Goal: Information Seeking & Learning: Learn about a topic

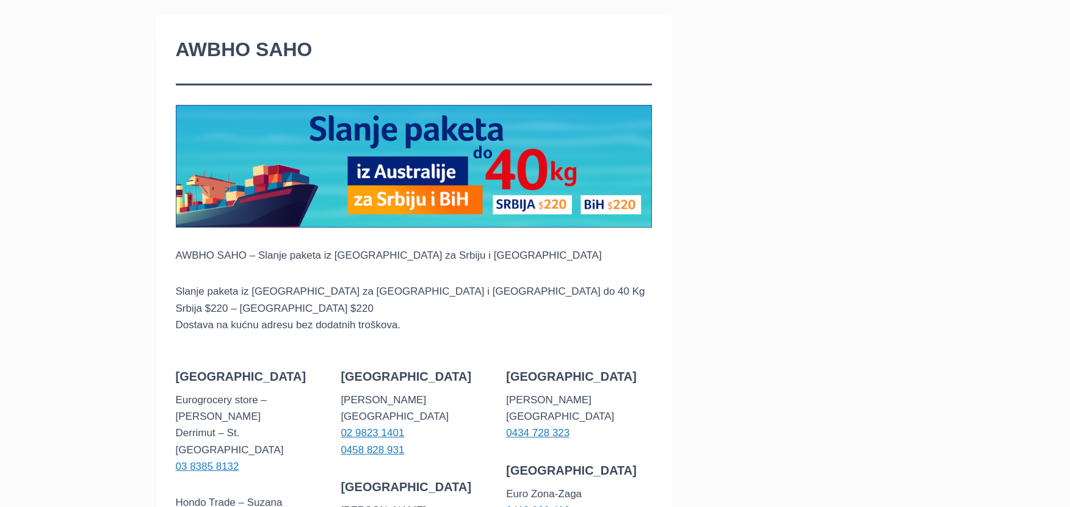
scroll to position [244, 0]
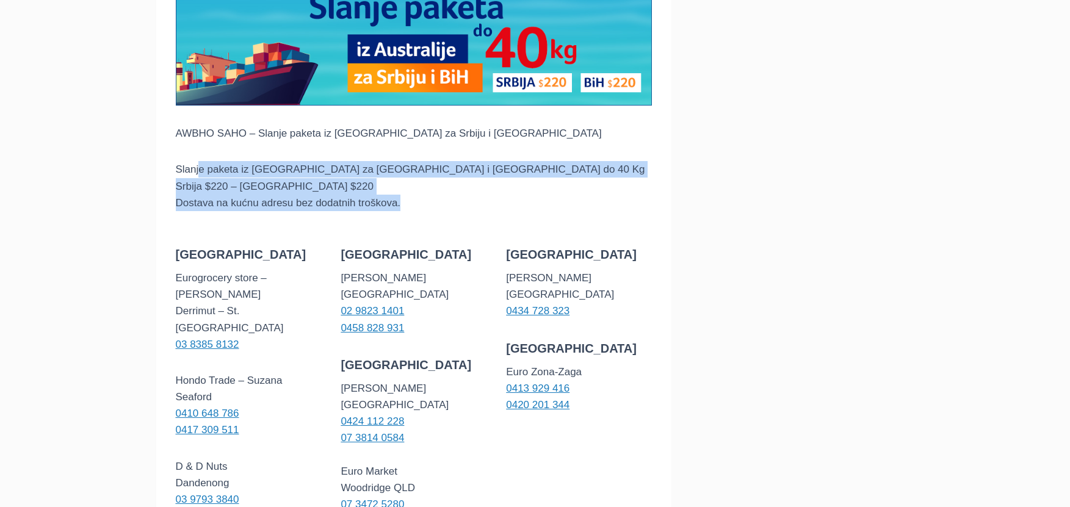
drag, startPoint x: 198, startPoint y: 157, endPoint x: 480, endPoint y: 204, distance: 285.8
click at [480, 204] on div "AWBHO SAHO – Slanje paketa iz [GEOGRAPHIC_DATA] za Srbiju i [GEOGRAPHIC_DATA] S…" at bounding box center [414, 455] width 477 height 986
click at [366, 198] on p "Slanje paketa iz [GEOGRAPHIC_DATA] za Srbiju i [GEOGRAPHIC_DATA] do 40 Kg Srbij…" at bounding box center [414, 186] width 477 height 50
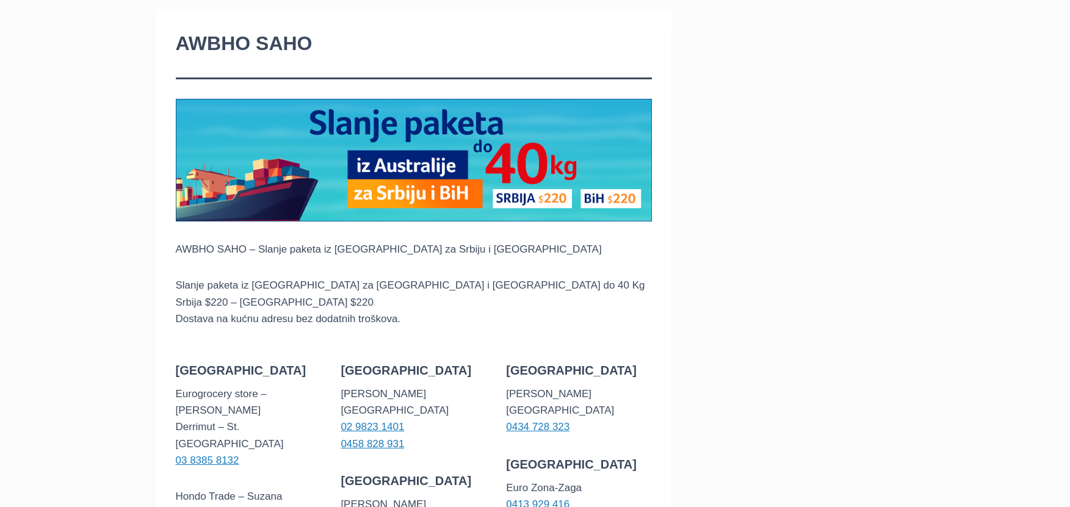
scroll to position [122, 0]
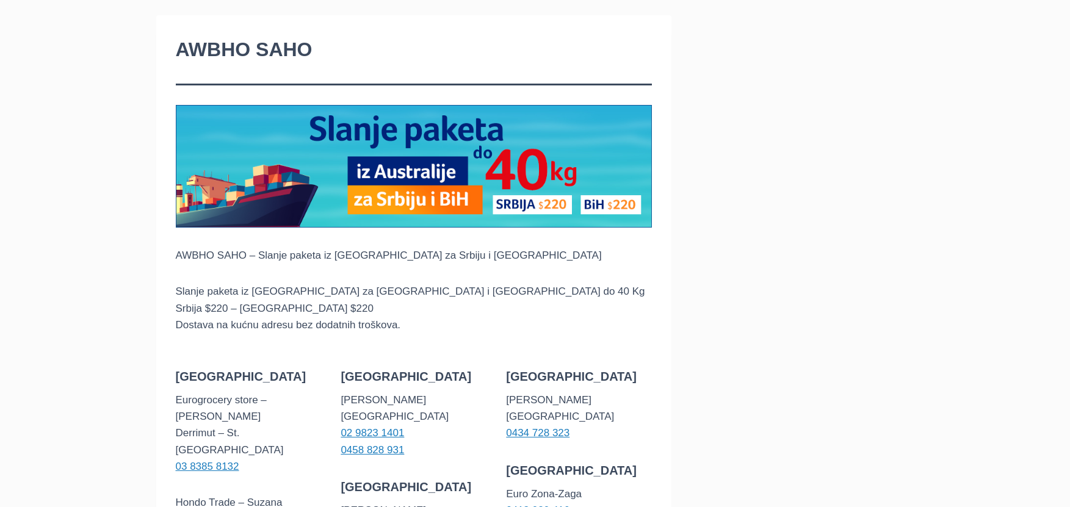
click at [214, 44] on h1 "AWBHO SAHO" at bounding box center [414, 49] width 477 height 29
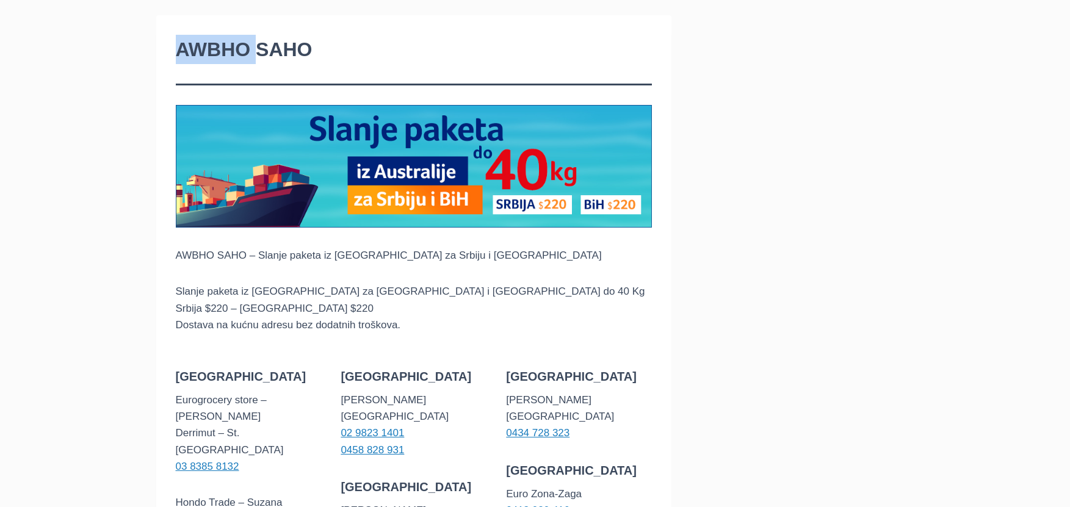
click at [214, 44] on h1 "AWBHO SAHO" at bounding box center [414, 49] width 477 height 29
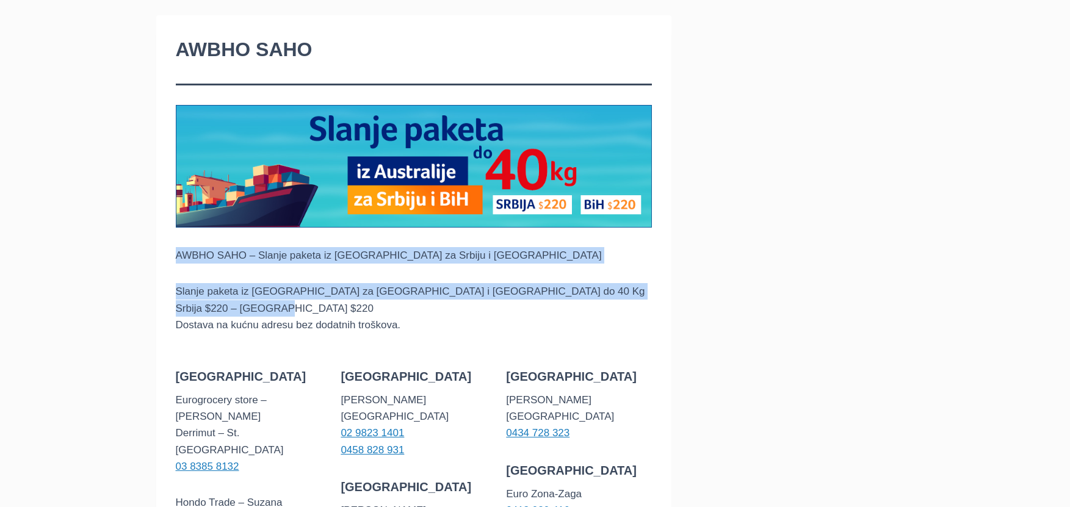
drag, startPoint x: 172, startPoint y: 254, endPoint x: 325, endPoint y: 307, distance: 162.1
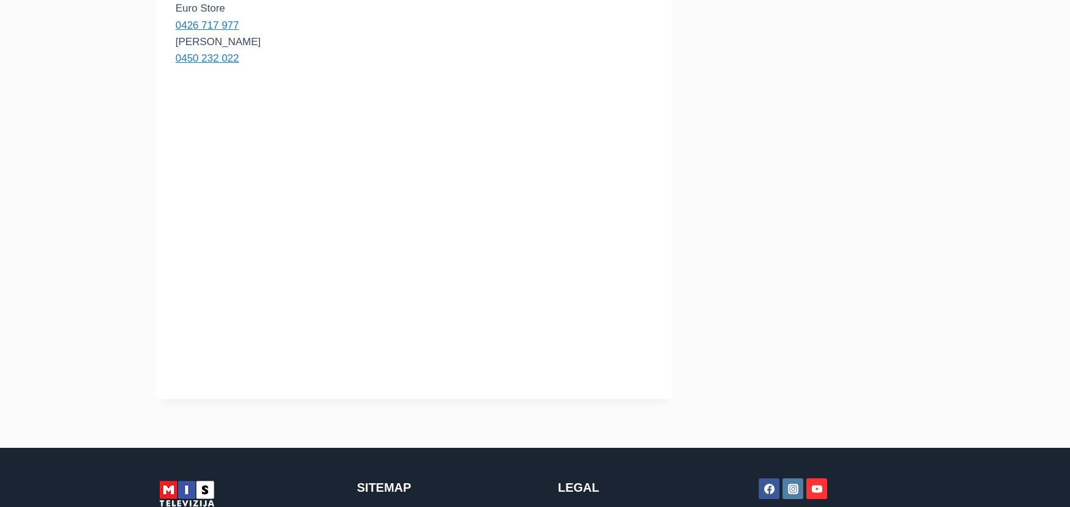
scroll to position [854, 0]
